Goal: Information Seeking & Learning: Find specific fact

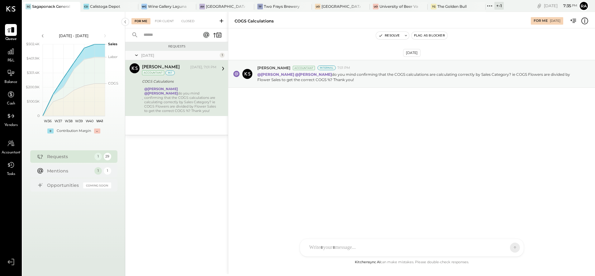
click at [57, 8] on div "Sagaponack General Store" at bounding box center [51, 6] width 39 height 5
click at [500, 6] on div "+ -1" at bounding box center [499, 6] width 9 height 8
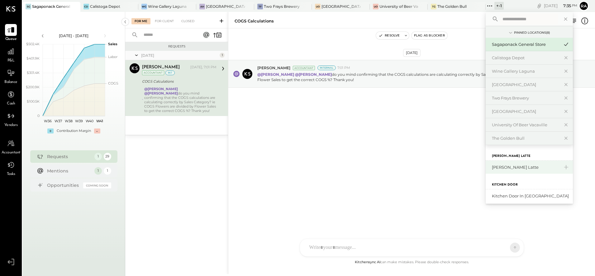
click at [504, 166] on div "[PERSON_NAME] Latte" at bounding box center [525, 167] width 67 height 6
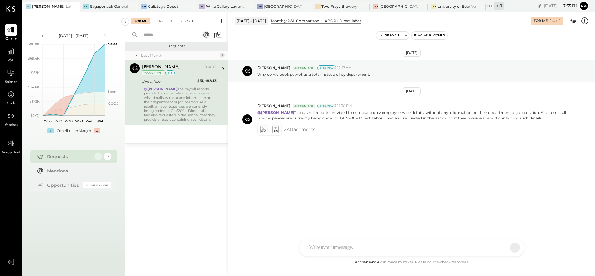
click at [191, 21] on div "Closed" at bounding box center [187, 21] width 19 height 6
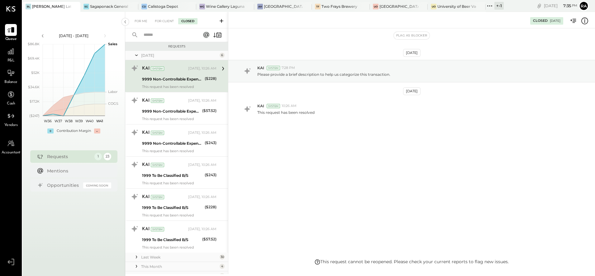
click at [161, 36] on input "text" at bounding box center [168, 35] width 56 height 10
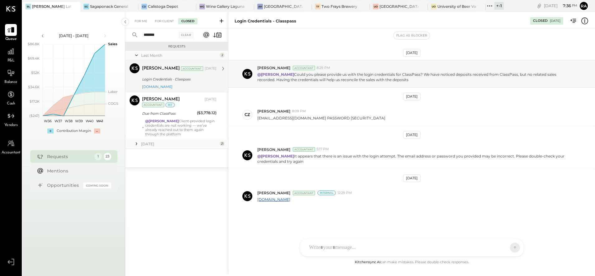
type input "*******"
click at [194, 81] on div "Login Credentials - Classpass" at bounding box center [178, 79] width 73 height 6
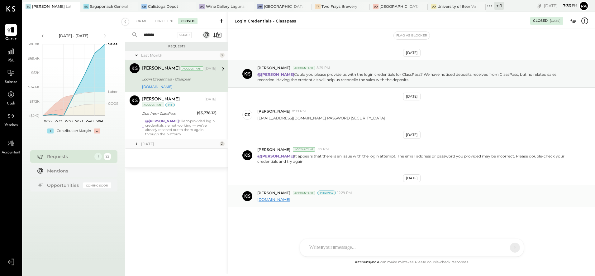
click at [278, 199] on link "[DOMAIN_NAME]" at bounding box center [274, 199] width 33 height 5
drag, startPoint x: 256, startPoint y: 121, endPoint x: 306, endPoint y: 120, distance: 50.8
click at [306, 120] on div "CZ [PERSON_NAME] 8:09 PM [EMAIL_ADDRESS][DOMAIN_NAME] PASSWORD [SECURITY_DATA]" at bounding box center [412, 115] width 367 height 22
copy p "[EMAIL_ADDRESS][DOMAIN_NAME]"
drag, startPoint x: 364, startPoint y: 117, endPoint x: 332, endPoint y: 121, distance: 32.6
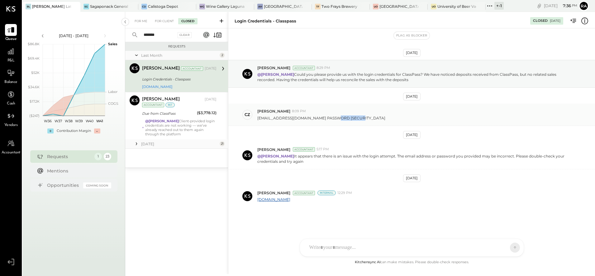
click at [332, 121] on div "CZ [PERSON_NAME] 8:09 PM [EMAIL_ADDRESS][DOMAIN_NAME] PASSWORD [SECURITY_DATA]" at bounding box center [412, 115] width 367 height 22
copy p "BIANCO4502"
drag, startPoint x: 258, startPoint y: 117, endPoint x: 305, endPoint y: 119, distance: 47.4
click at [305, 119] on div "CZ [PERSON_NAME] 8:09 PM [EMAIL_ADDRESS][DOMAIN_NAME] PASSWORD [SECURITY_DATA]" at bounding box center [412, 115] width 367 height 22
copy p "[EMAIL_ADDRESS][DOMAIN_NAME]"
